Goal: Transaction & Acquisition: Purchase product/service

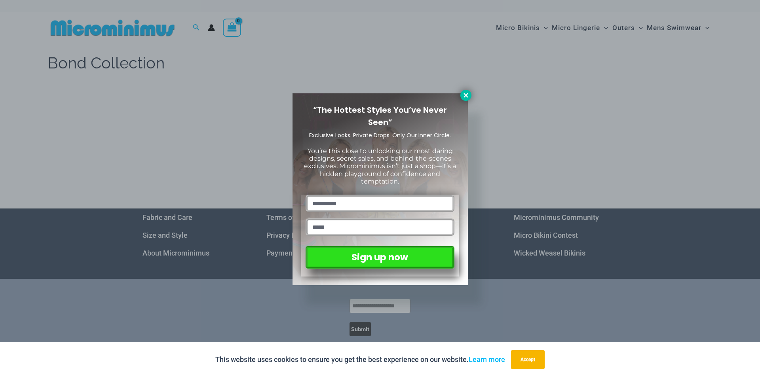
click at [468, 96] on icon at bounding box center [465, 95] width 7 height 7
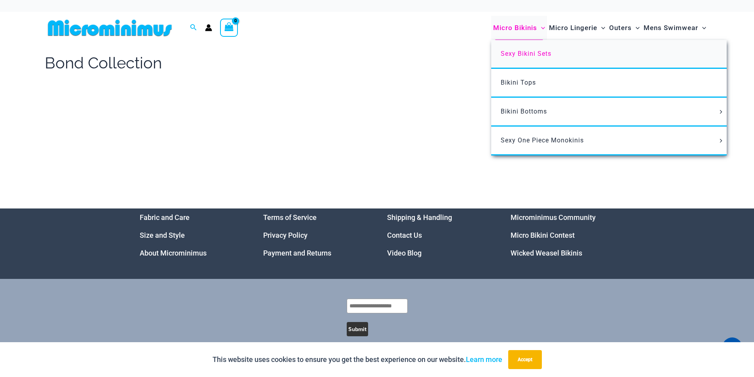
click at [531, 53] on span "Sexy Bikini Sets" at bounding box center [525, 54] width 51 height 8
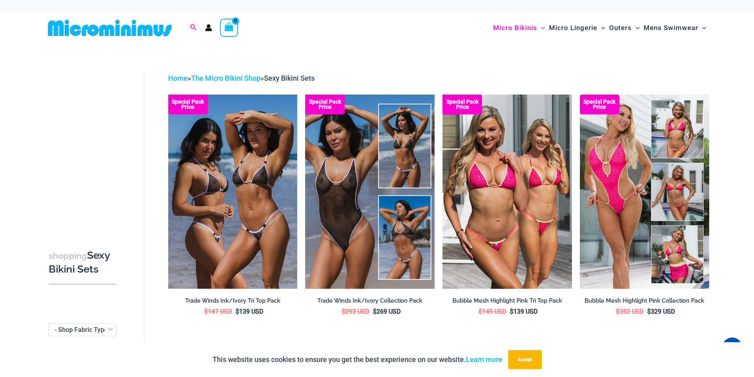
click at [193, 27] on icon "Search icon link" at bounding box center [193, 27] width 6 height 7
type input "****"
click button "Search" at bounding box center [0, 0] width 0 height 0
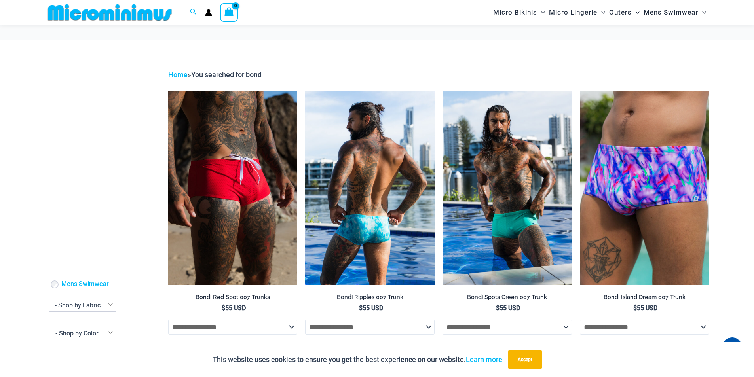
scroll to position [191, 0]
